Goal: Task Accomplishment & Management: Complete application form

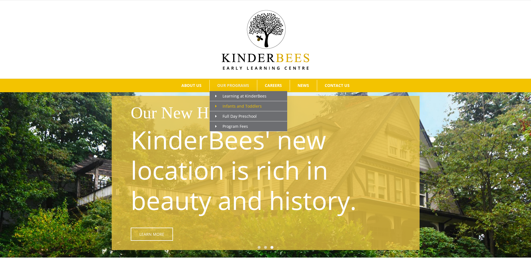
click at [231, 106] on span "Infants and Toddlers" at bounding box center [238, 105] width 46 height 5
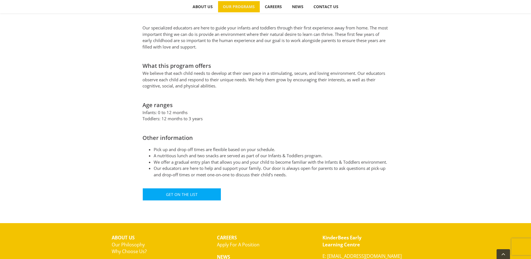
scroll to position [245, 0]
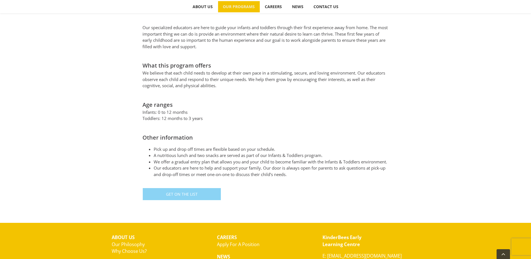
click at [205, 190] on link "Get On The List" at bounding box center [181, 193] width 79 height 13
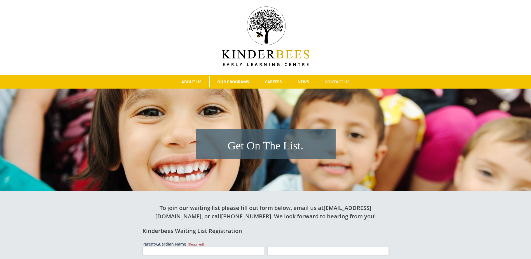
scroll to position [3, 0]
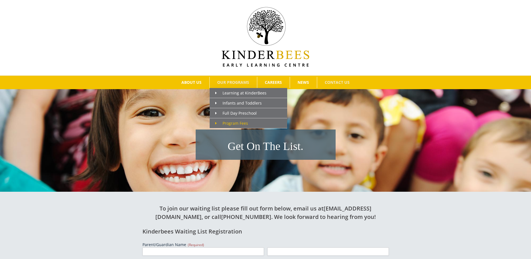
click at [227, 123] on span "Program Fees" at bounding box center [231, 122] width 33 height 5
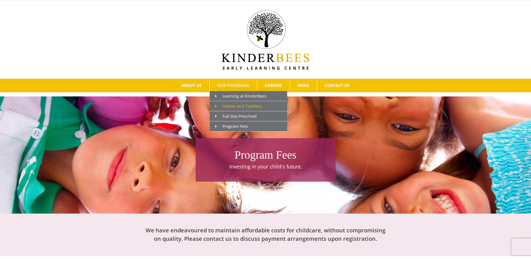
click at [241, 104] on span "Infants and Toddlers" at bounding box center [238, 105] width 46 height 5
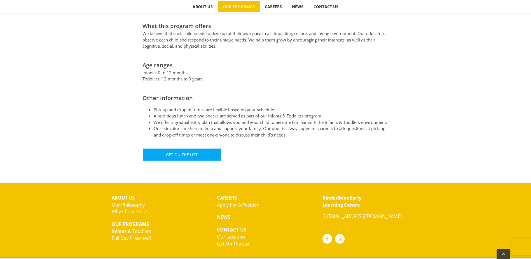
scroll to position [284, 0]
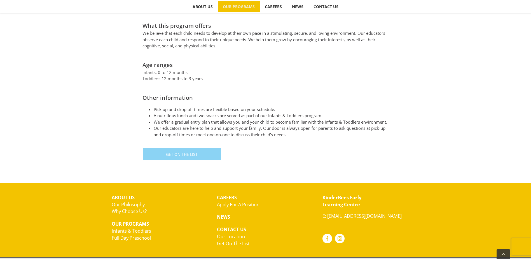
click at [184, 157] on link "Get On The List" at bounding box center [181, 154] width 79 height 13
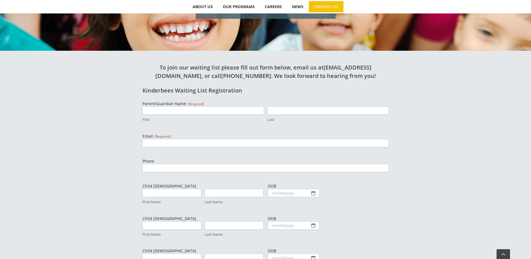
scroll to position [144, 0]
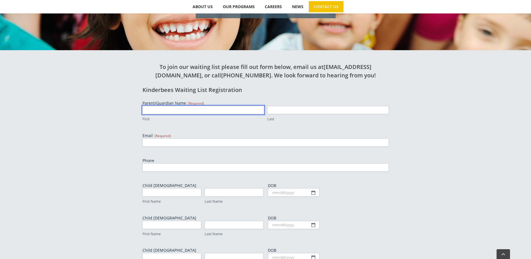
click at [175, 109] on input "First" at bounding box center [202, 110] width 121 height 8
type input "ARYA"
type input "[PERSON_NAME]"
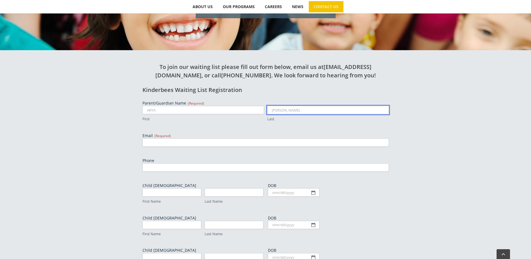
type input "[EMAIL_ADDRESS][PERSON_NAME][DOMAIN_NAME]"
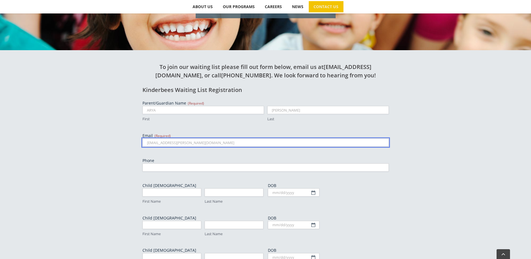
type input "6047158462"
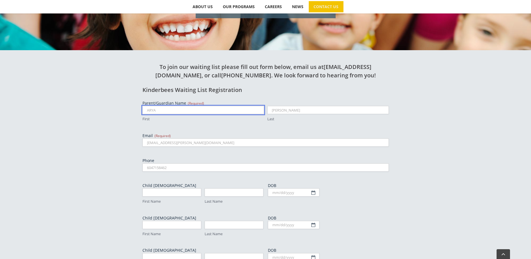
type input "ARYA"
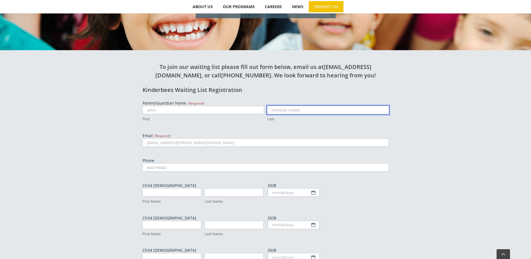
click at [292, 109] on input "[PERSON_NAME]" at bounding box center [327, 110] width 121 height 8
type input "[PERSON_NAME]"
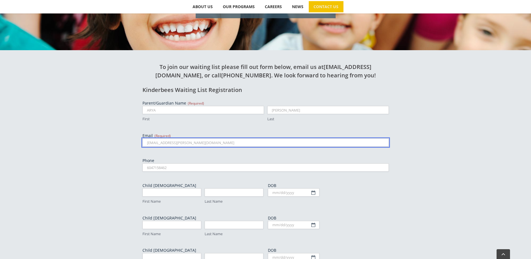
click at [215, 144] on input "arya.parvaneh@gmail.com" at bounding box center [265, 142] width 246 height 8
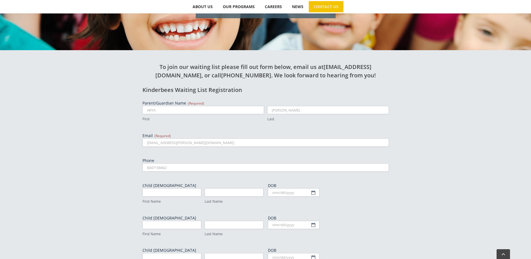
click at [113, 136] on div "To join our waiting list please fill out form below, email us at kinderbees.min…" at bounding box center [266, 201] width 308 height 302
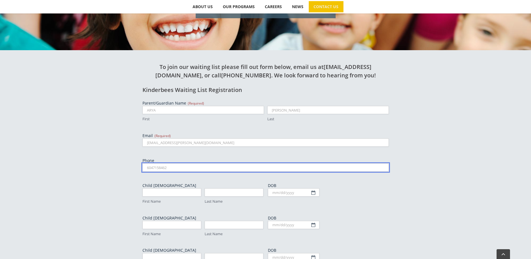
click at [174, 167] on input "6047158462" at bounding box center [265, 167] width 246 height 8
type input "6047158462"
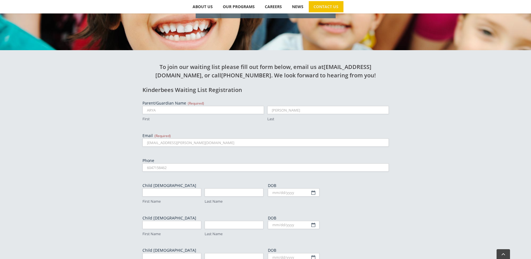
click at [120, 165] on div "To join our waiting list please fill out form below, email us at kinderbees.min…" at bounding box center [266, 201] width 308 height 302
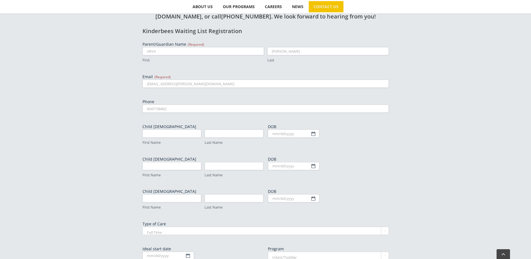
scroll to position [203, 0]
click at [160, 130] on input "First Name" at bounding box center [171, 133] width 59 height 8
type input "Sam"
type input "Parvaneh"
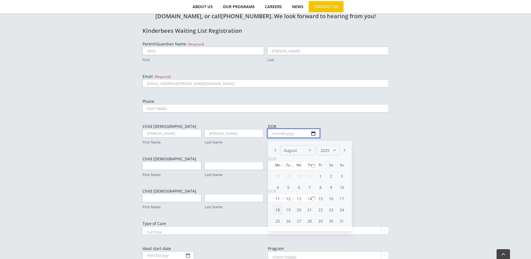
click at [287, 133] on input "DOB" at bounding box center [293, 133] width 51 height 8
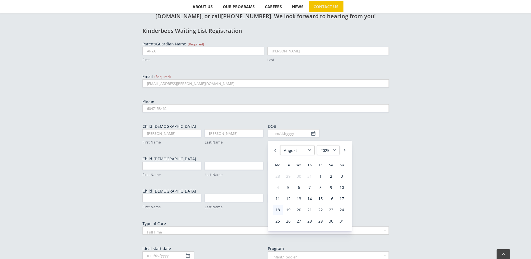
click at [310, 151] on select "January February March April May June July August September October November De…" at bounding box center [297, 150] width 34 height 10
click at [332, 219] on link "29" at bounding box center [331, 220] width 10 height 11
type input "11/29/2025"
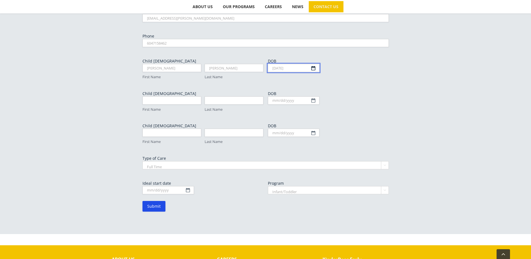
scroll to position [271, 0]
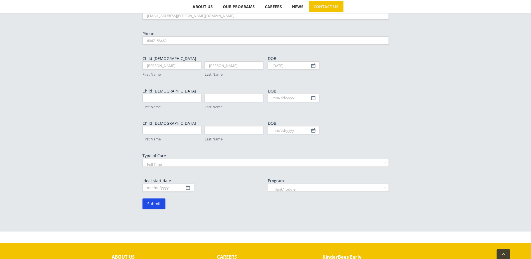
click at [235, 161] on select "Full Time Part Time" at bounding box center [265, 162] width 246 height 8
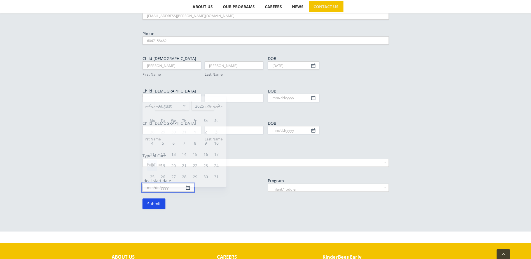
click at [188, 186] on body "Skip to content Search for:  ABOUT US Our Philosophy Why Choose Us? OUR PROGRA…" at bounding box center [265, 30] width 531 height 602
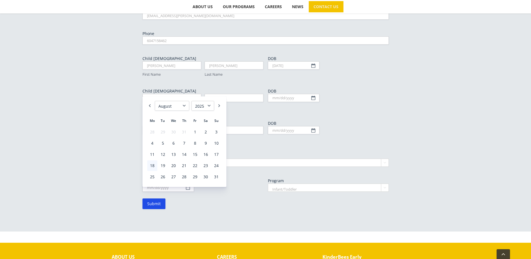
click at [209, 105] on select "1925 1926 1927 1928 1929 1930 1931 1932 1933 1934 1935 1936 1937 1938 1939 1940…" at bounding box center [202, 106] width 23 height 10
click at [184, 105] on select "January February March April May June July August September October November De…" at bounding box center [172, 106] width 34 height 10
click at [208, 156] on link "16" at bounding box center [206, 154] width 10 height 11
type input "05/16/2026"
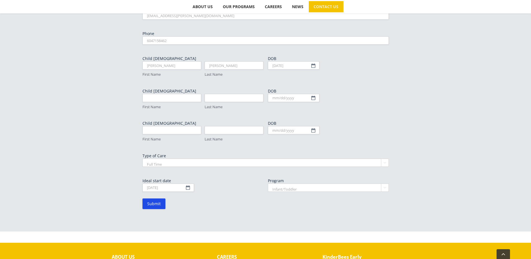
click at [229, 186] on div "05/16/2026 MM slash DD slash YYYY" at bounding box center [202, 187] width 121 height 8
click at [358, 184] on select "Infant/Toddler Preschool" at bounding box center [328, 187] width 121 height 8
click at [151, 205] on input "Submit" at bounding box center [153, 203] width 23 height 11
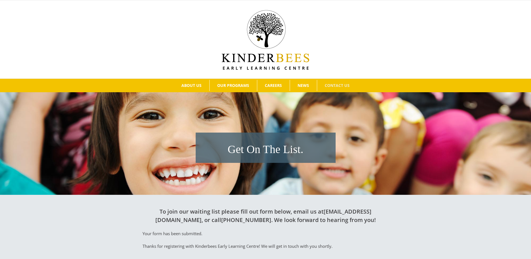
scroll to position [113, 0]
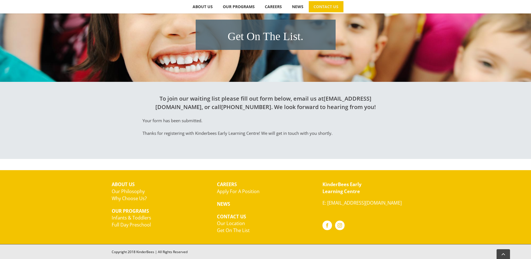
click at [235, 224] on link "Our Location" at bounding box center [231, 223] width 28 height 6
